Goal: Entertainment & Leisure: Consume media (video, audio)

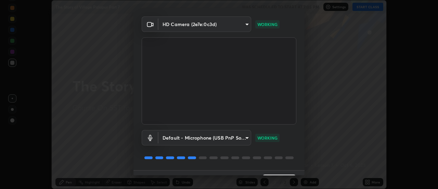
scroll to position [36, 0]
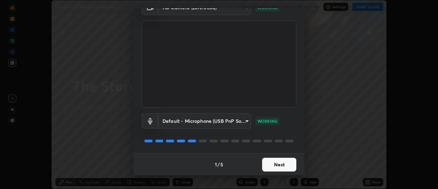
click at [275, 165] on button "Next" at bounding box center [279, 164] width 34 height 14
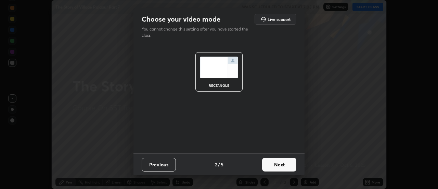
click at [280, 164] on button "Next" at bounding box center [279, 164] width 34 height 14
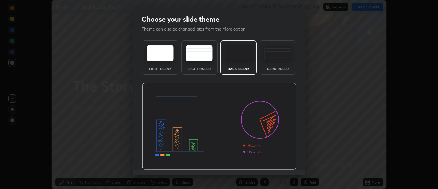
scroll to position [17, 0]
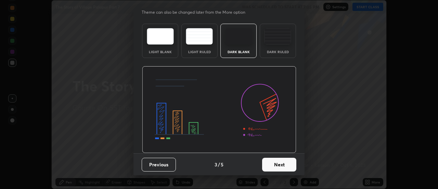
click at [273, 164] on button "Next" at bounding box center [279, 164] width 34 height 14
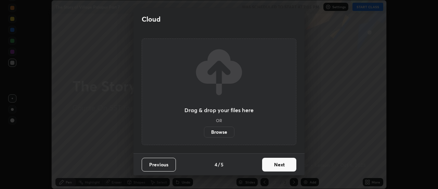
click at [274, 164] on button "Next" at bounding box center [279, 164] width 34 height 14
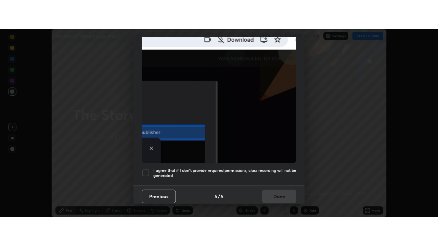
scroll to position [176, 0]
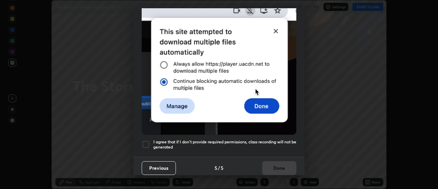
click at [146, 142] on div at bounding box center [146, 144] width 8 height 8
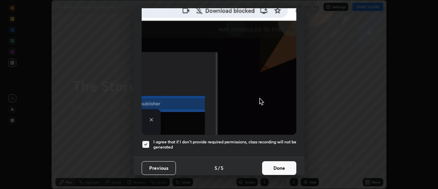
click at [273, 167] on button "Done" at bounding box center [279, 168] width 34 height 14
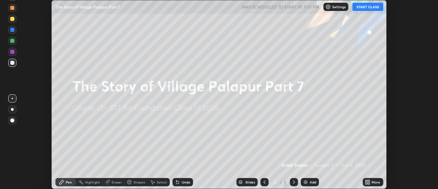
click at [305, 181] on img at bounding box center [305, 181] width 5 height 5
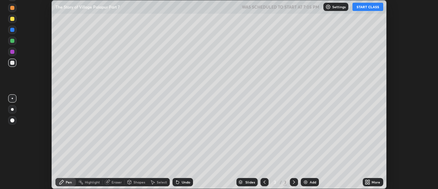
click at [365, 8] on button "START CLASS" at bounding box center [367, 7] width 31 height 8
click at [368, 182] on icon at bounding box center [367, 181] width 5 height 5
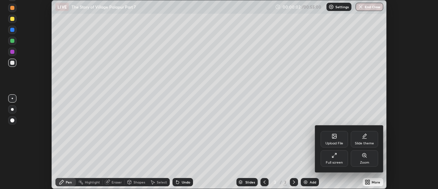
click at [336, 158] on div "Full screen" at bounding box center [334, 158] width 27 height 16
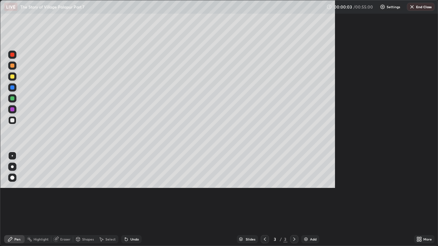
scroll to position [246, 438]
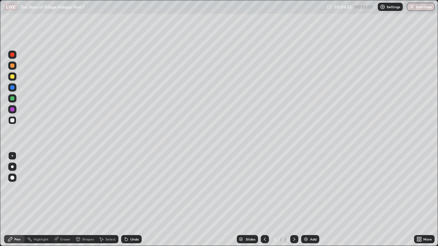
click at [11, 87] on div at bounding box center [12, 88] width 4 height 4
click at [13, 119] on div at bounding box center [12, 120] width 4 height 4
click at [13, 87] on div at bounding box center [12, 88] width 4 height 4
click at [310, 188] on div "Add" at bounding box center [313, 239] width 7 height 3
click at [132, 188] on div "Undo" at bounding box center [134, 239] width 9 height 3
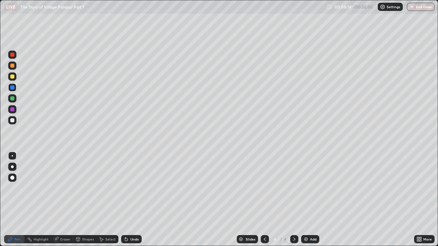
click at [13, 120] on div at bounding box center [12, 120] width 4 height 4
click at [14, 89] on div at bounding box center [12, 88] width 4 height 4
click at [131, 188] on div "Undo" at bounding box center [134, 239] width 9 height 3
click at [130, 188] on div "Undo" at bounding box center [134, 239] width 9 height 3
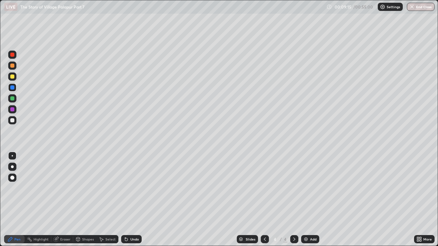
click at [13, 119] on div at bounding box center [12, 120] width 4 height 4
click at [134, 188] on div "Undo" at bounding box center [134, 239] width 9 height 3
click at [13, 109] on div at bounding box center [12, 109] width 4 height 4
click at [12, 121] on div at bounding box center [12, 120] width 4 height 4
click at [67, 188] on div "Eraser" at bounding box center [65, 239] width 10 height 3
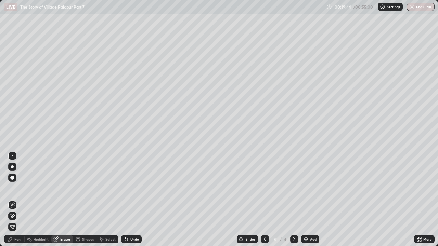
click at [20, 188] on div "Pen" at bounding box center [17, 239] width 6 height 3
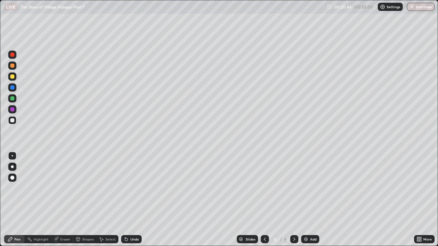
click at [13, 99] on div at bounding box center [12, 99] width 4 height 4
click at [11, 121] on div at bounding box center [12, 120] width 4 height 4
click at [12, 88] on div at bounding box center [12, 88] width 4 height 4
click at [13, 120] on div at bounding box center [12, 120] width 4 height 4
click at [313, 188] on div "Add" at bounding box center [313, 239] width 7 height 3
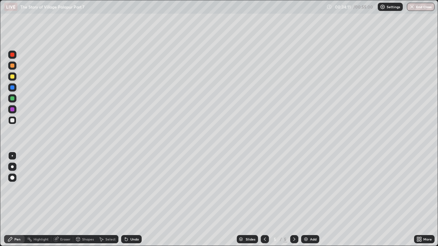
click at [14, 119] on div at bounding box center [12, 120] width 4 height 4
click at [69, 188] on div "Eraser" at bounding box center [65, 239] width 10 height 3
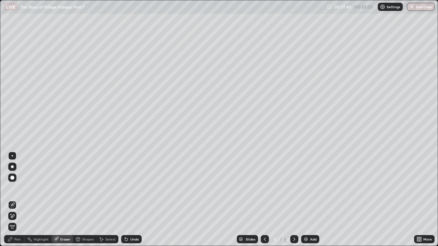
click at [24, 188] on div "Pen" at bounding box center [14, 239] width 21 height 8
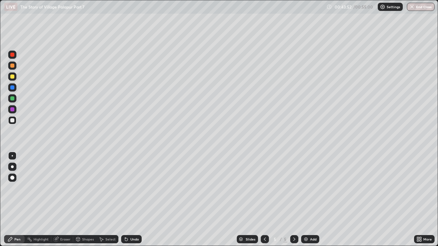
click at [416, 9] on button "End Class" at bounding box center [421, 7] width 28 height 8
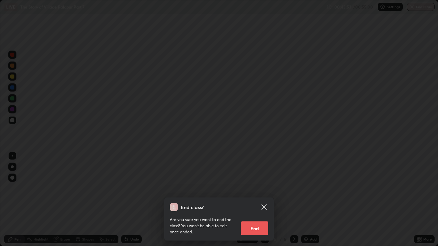
click at [261, 188] on button "End" at bounding box center [254, 229] width 27 height 14
